Goal: Task Accomplishment & Management: Manage account settings

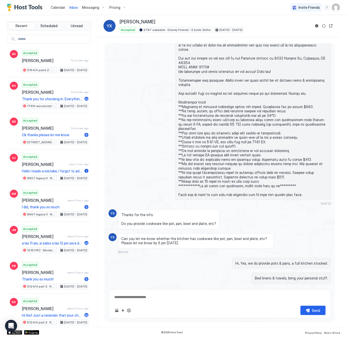
scroll to position [509, 0]
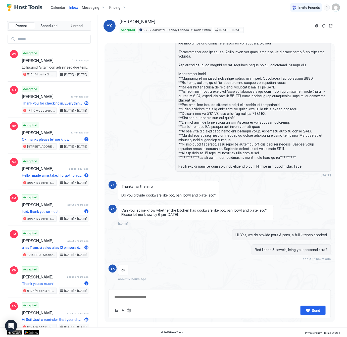
click at [117, 8] on span "Pricing" at bounding box center [114, 7] width 11 height 5
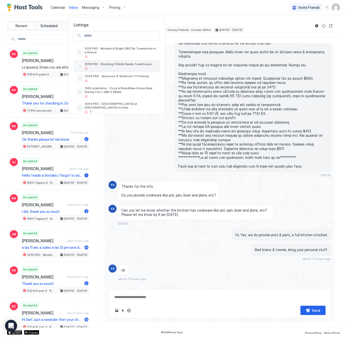
click at [102, 67] on div at bounding box center [121, 68] width 73 height 3
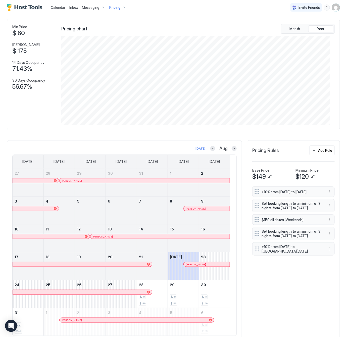
scroll to position [42, 0]
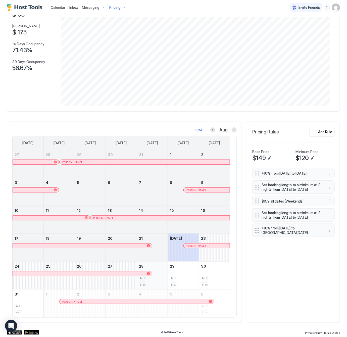
click at [154, 278] on div "2" at bounding box center [152, 278] width 27 height 5
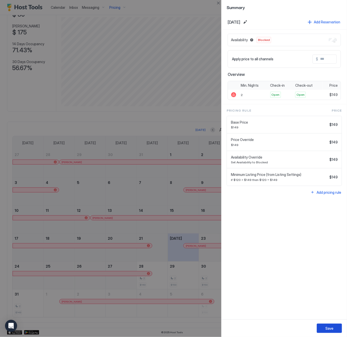
click at [329, 329] on div "Save" at bounding box center [329, 327] width 8 height 5
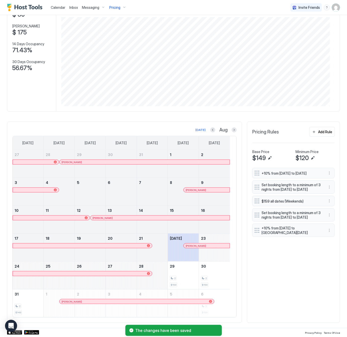
click at [114, 7] on span "Pricing" at bounding box center [114, 7] width 11 height 5
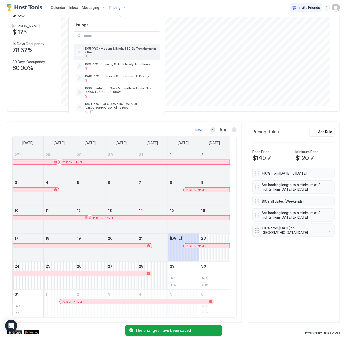
click at [109, 52] on span "1015 PRC · Modern & Bright 3B2.5b Townhome in a Resort" at bounding box center [121, 50] width 73 height 8
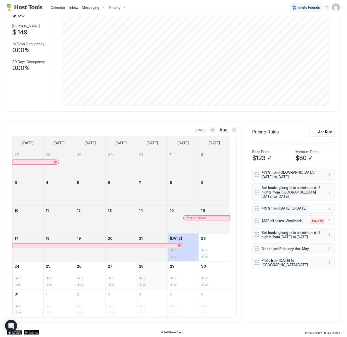
click at [152, 277] on div "2" at bounding box center [152, 278] width 27 height 5
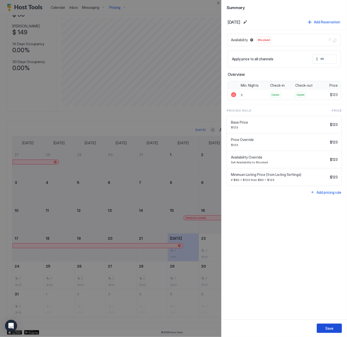
click at [330, 328] on div "Save" at bounding box center [329, 327] width 8 height 5
